Goal: Find specific page/section: Find specific page/section

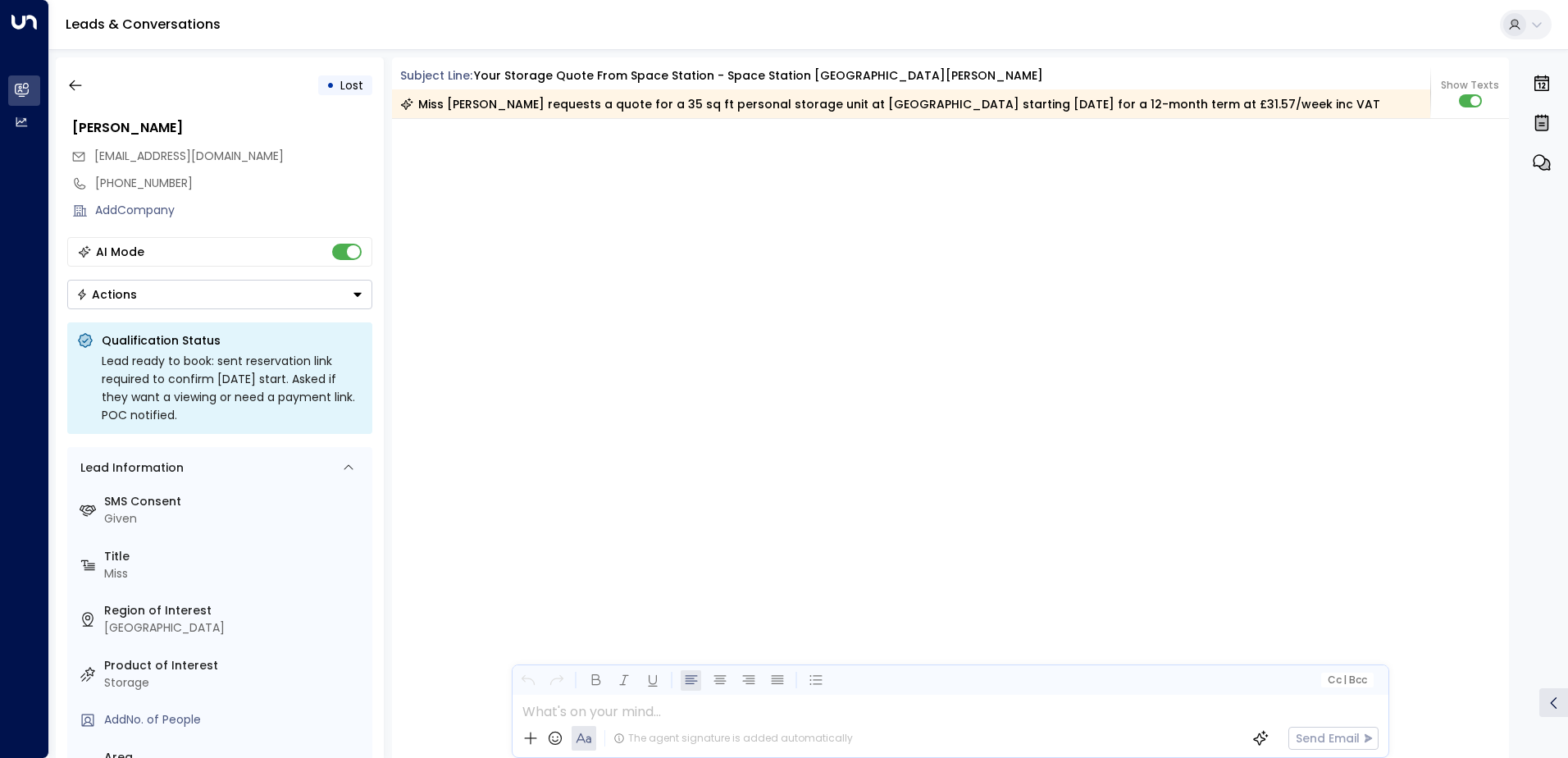
scroll to position [1363, 0]
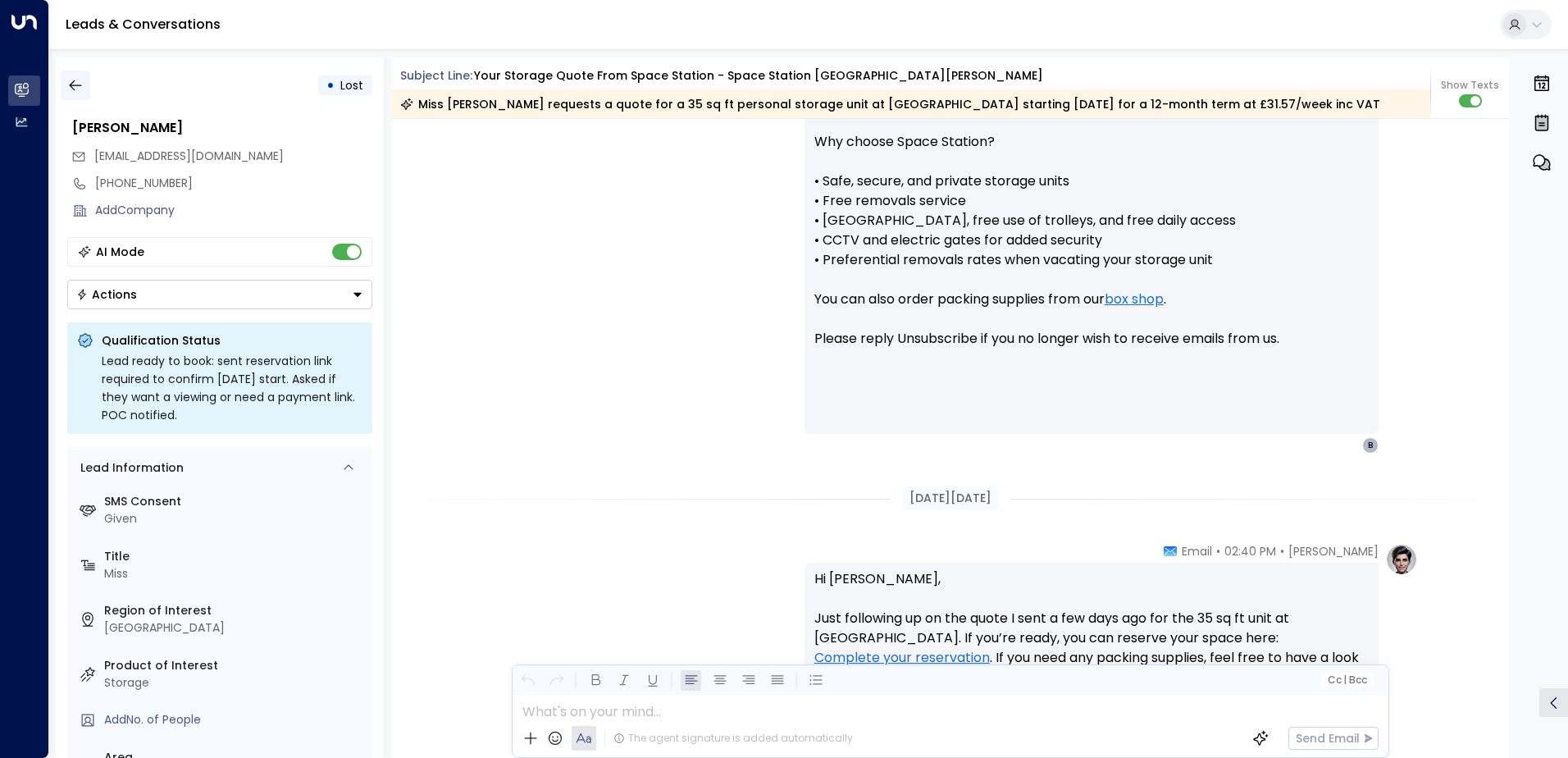
click at [83, 85] on icon "button" at bounding box center [75, 85] width 17 height 17
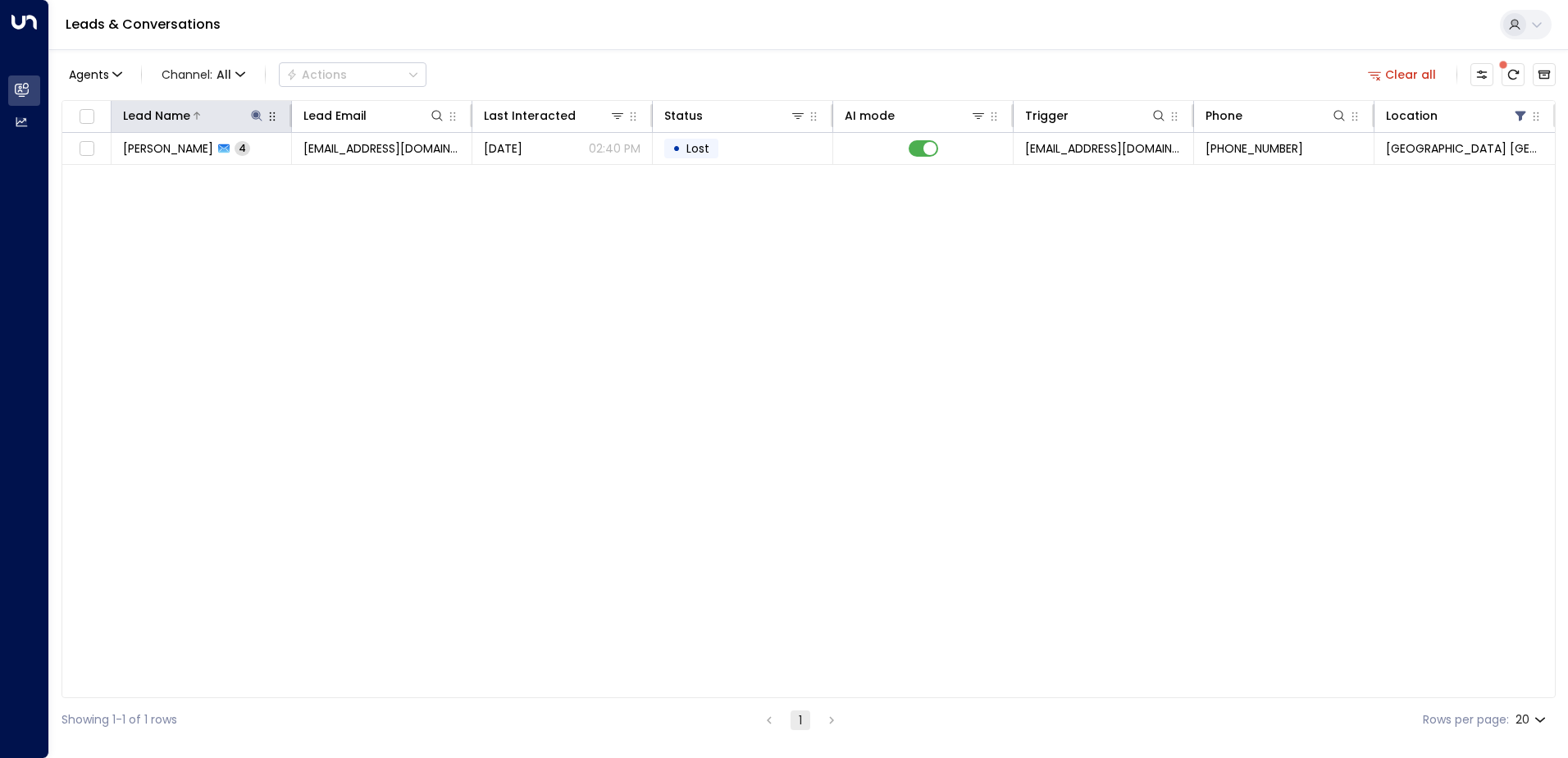
click at [260, 119] on icon at bounding box center [256, 116] width 13 height 13
click at [356, 176] on icon "button" at bounding box center [360, 175] width 11 height 11
click at [321, 176] on input "text" at bounding box center [256, 175] width 226 height 30
type input "******"
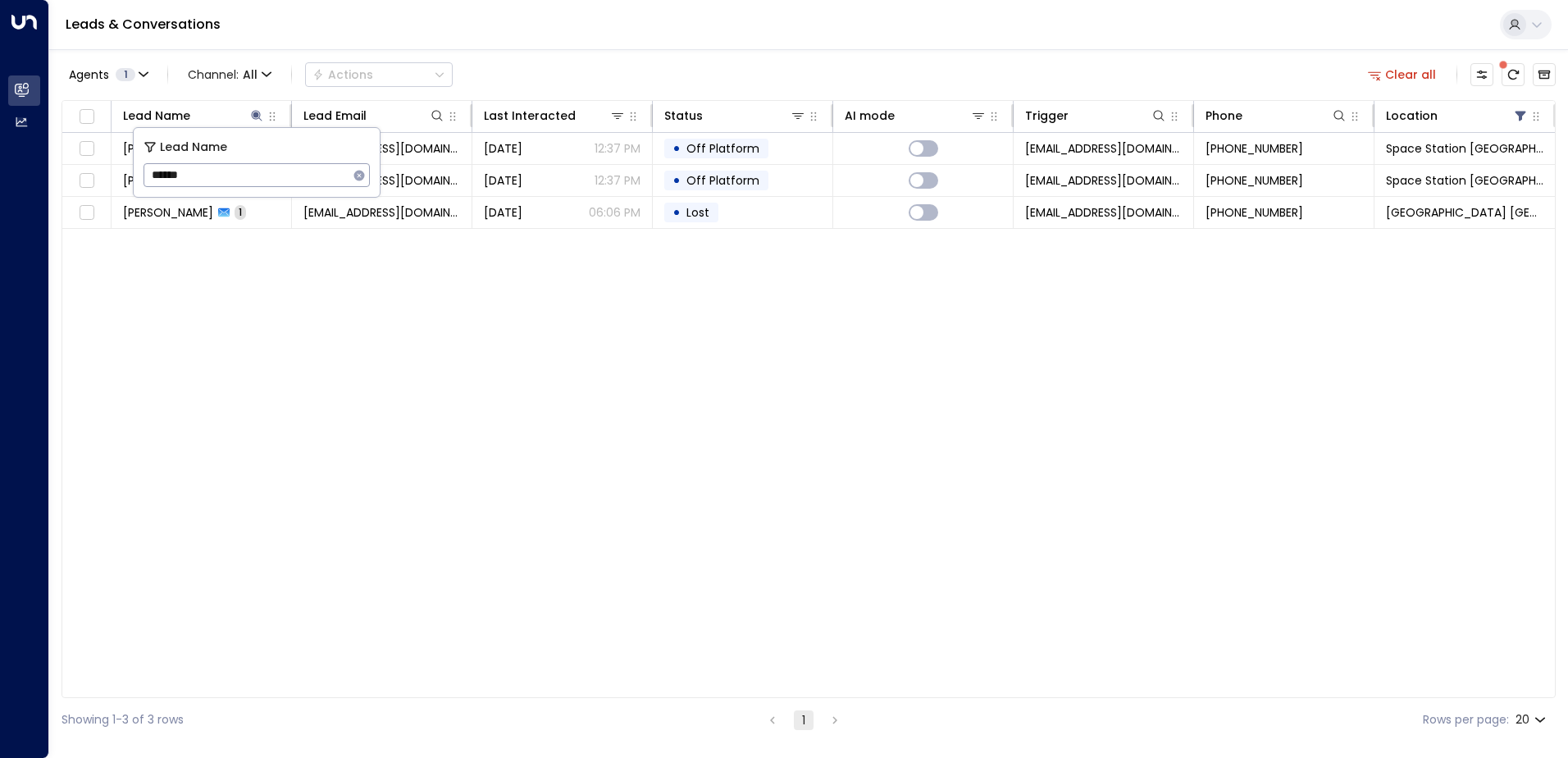
click at [655, 63] on div "Agents 1 Channel: All Actions Clear all" at bounding box center [808, 74] width 1495 height 34
click at [250, 111] on icon at bounding box center [256, 116] width 13 height 13
click at [360, 175] on icon "button" at bounding box center [359, 175] width 13 height 13
click at [321, 174] on input "text" at bounding box center [256, 175] width 226 height 30
type input "*****"
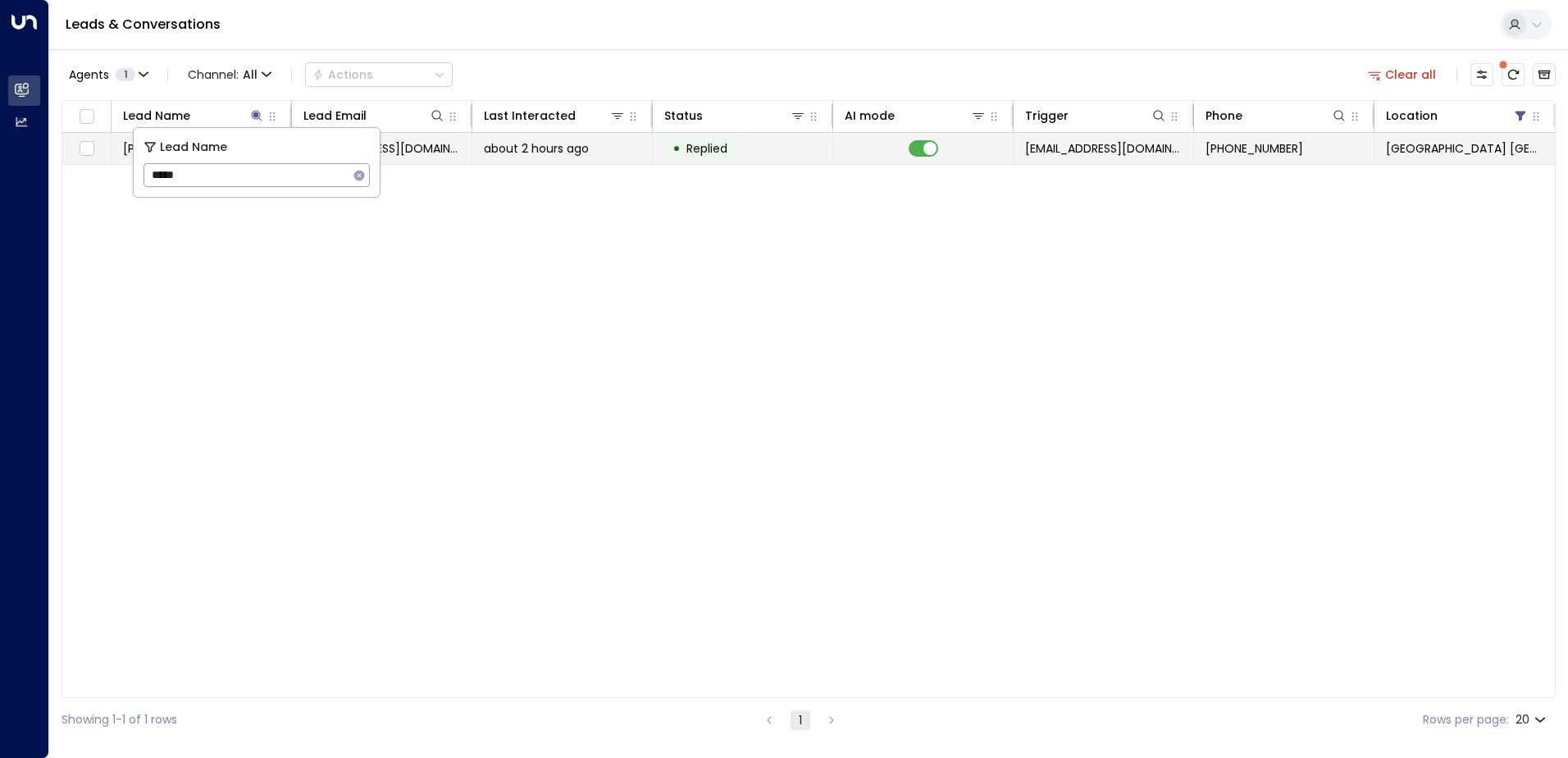
click at [725, 148] on span "Replied" at bounding box center [706, 149] width 41 height 17
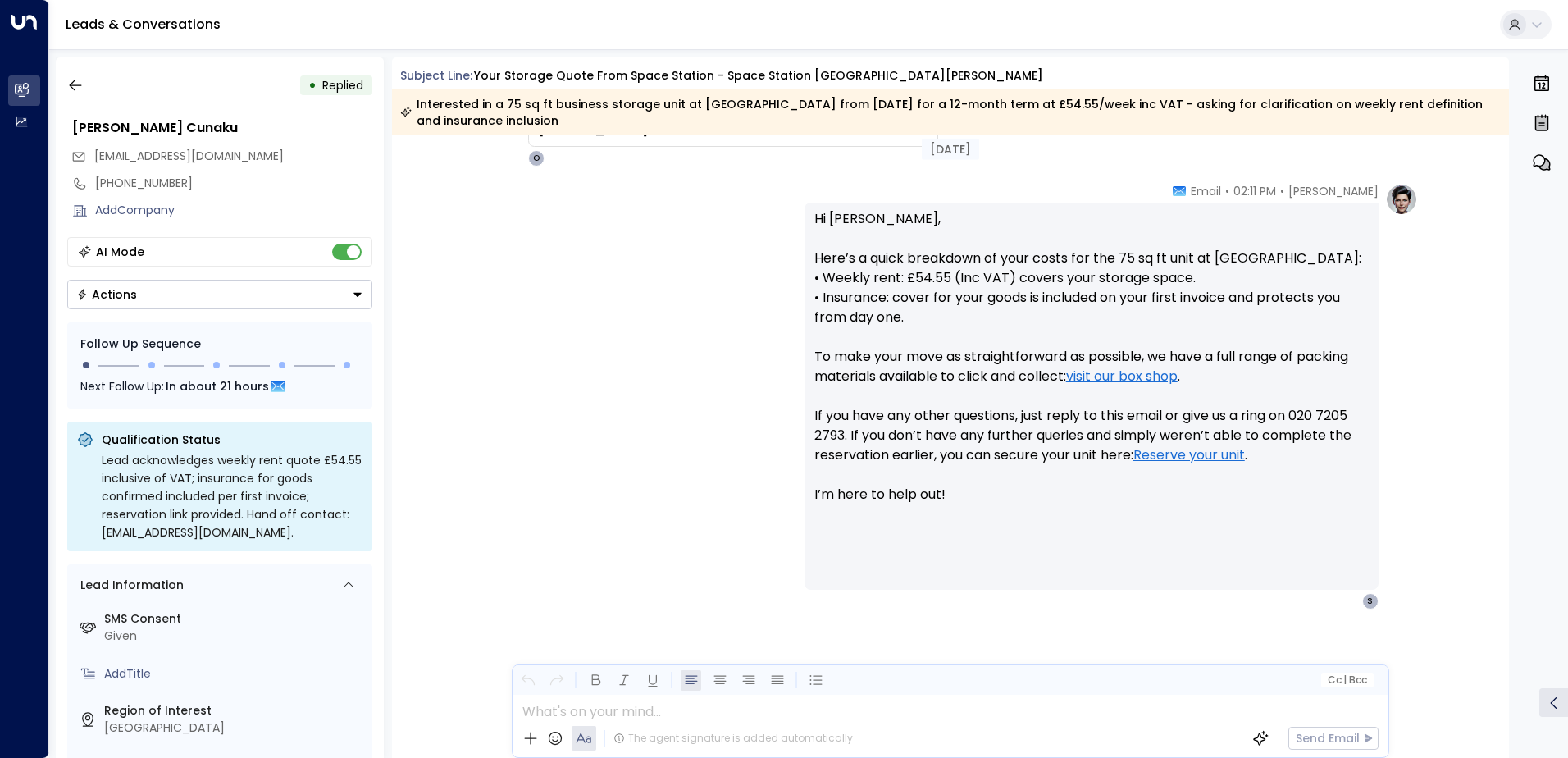
scroll to position [1433, 0]
